Goal: Find specific page/section: Find specific page/section

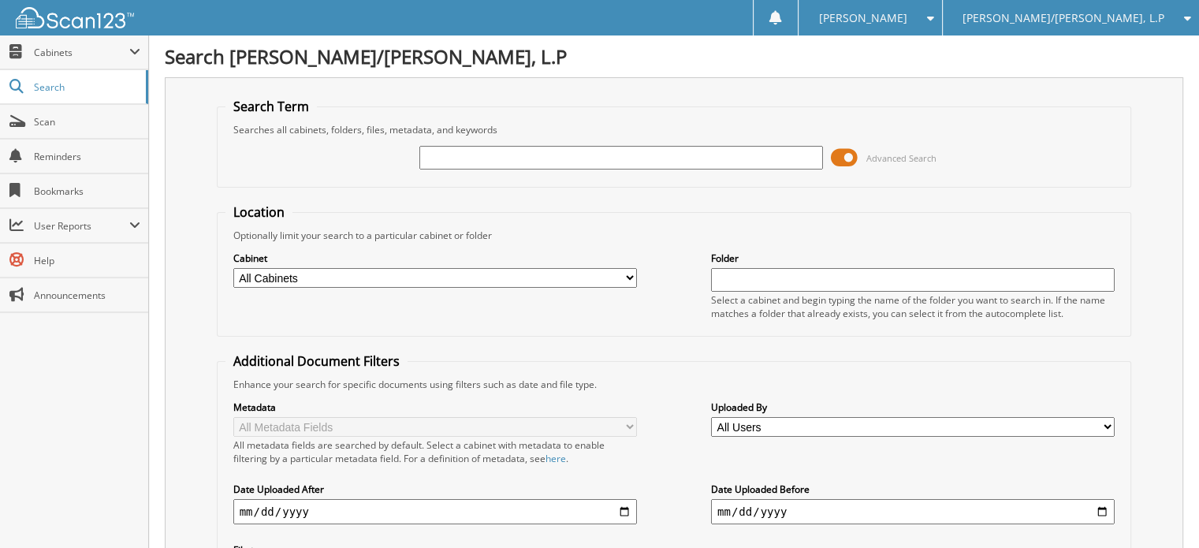
click at [542, 159] on input "text" at bounding box center [621, 158] width 404 height 24
click at [534, 156] on input "text" at bounding box center [621, 158] width 404 height 24
type input "GULF COAST"
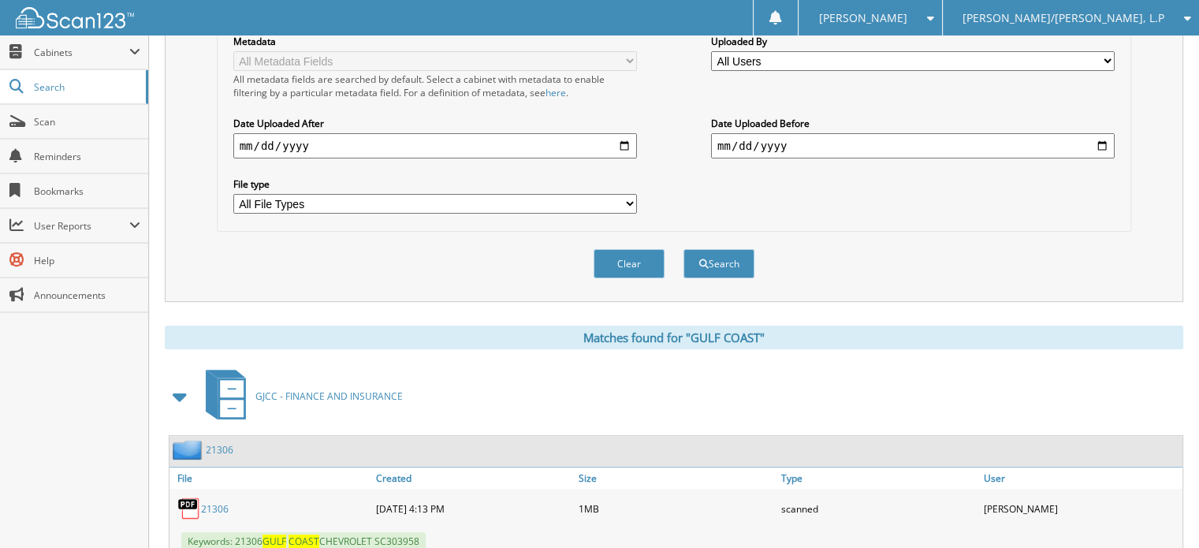
scroll to position [403, 0]
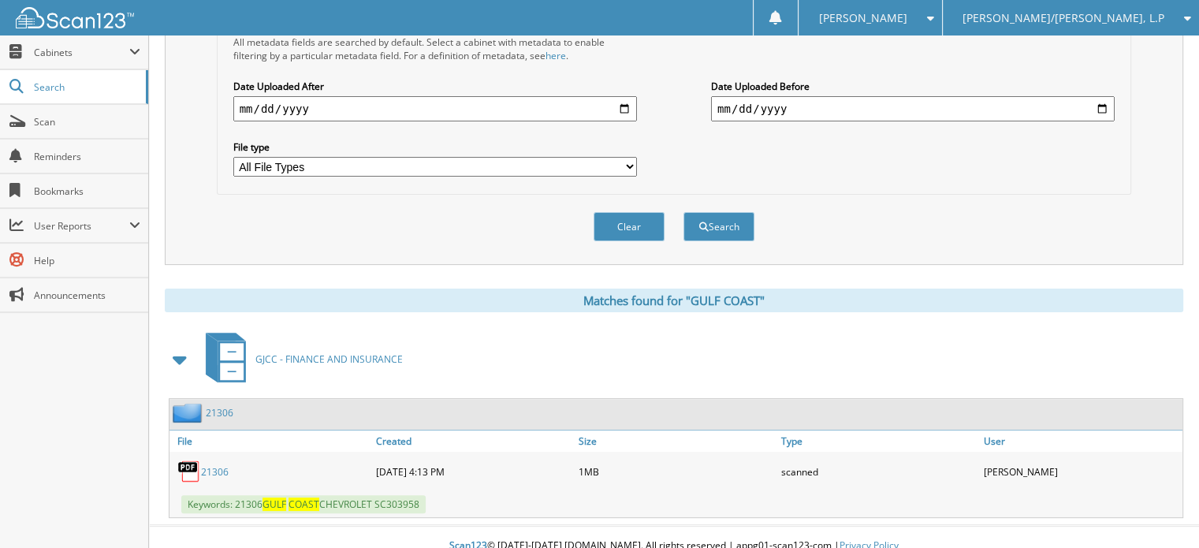
click at [219, 465] on link "21306" at bounding box center [215, 471] width 28 height 13
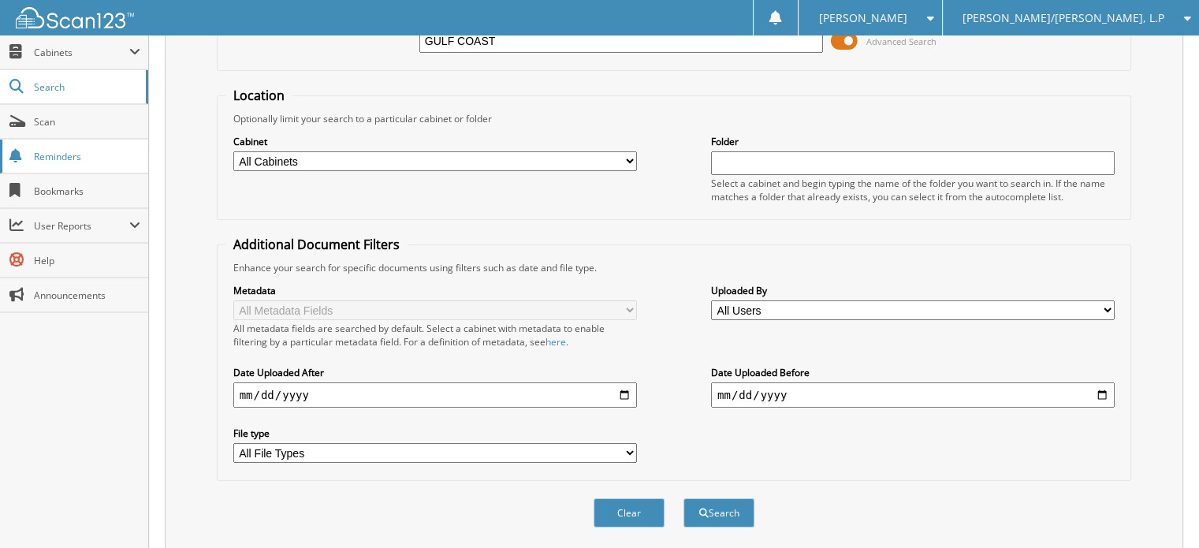
scroll to position [0, 0]
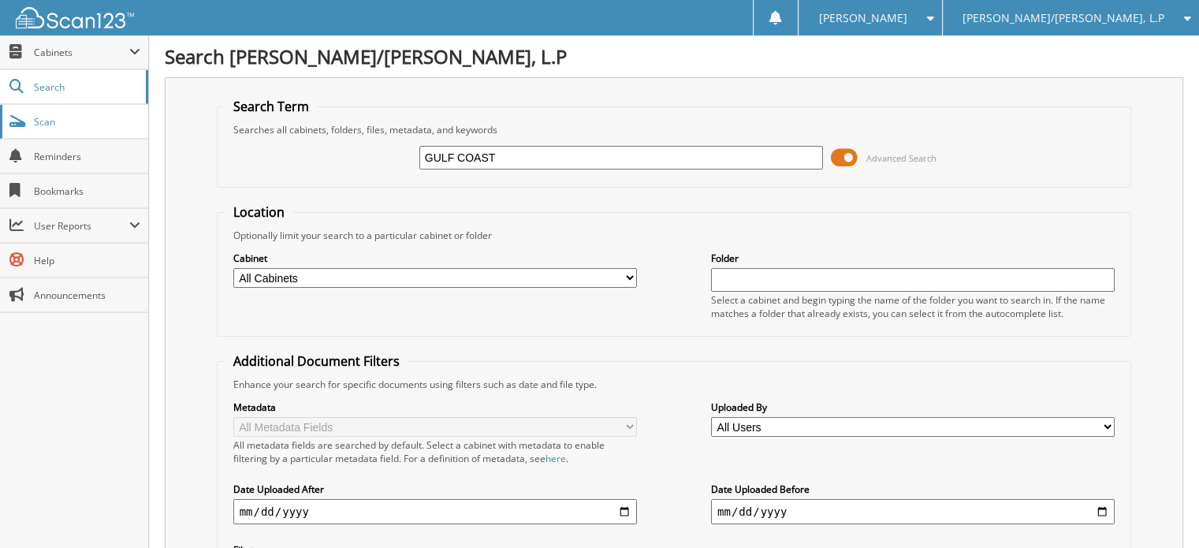
click at [87, 128] on link "Scan" at bounding box center [74, 122] width 148 height 34
